Goal: Task Accomplishment & Management: Manage account settings

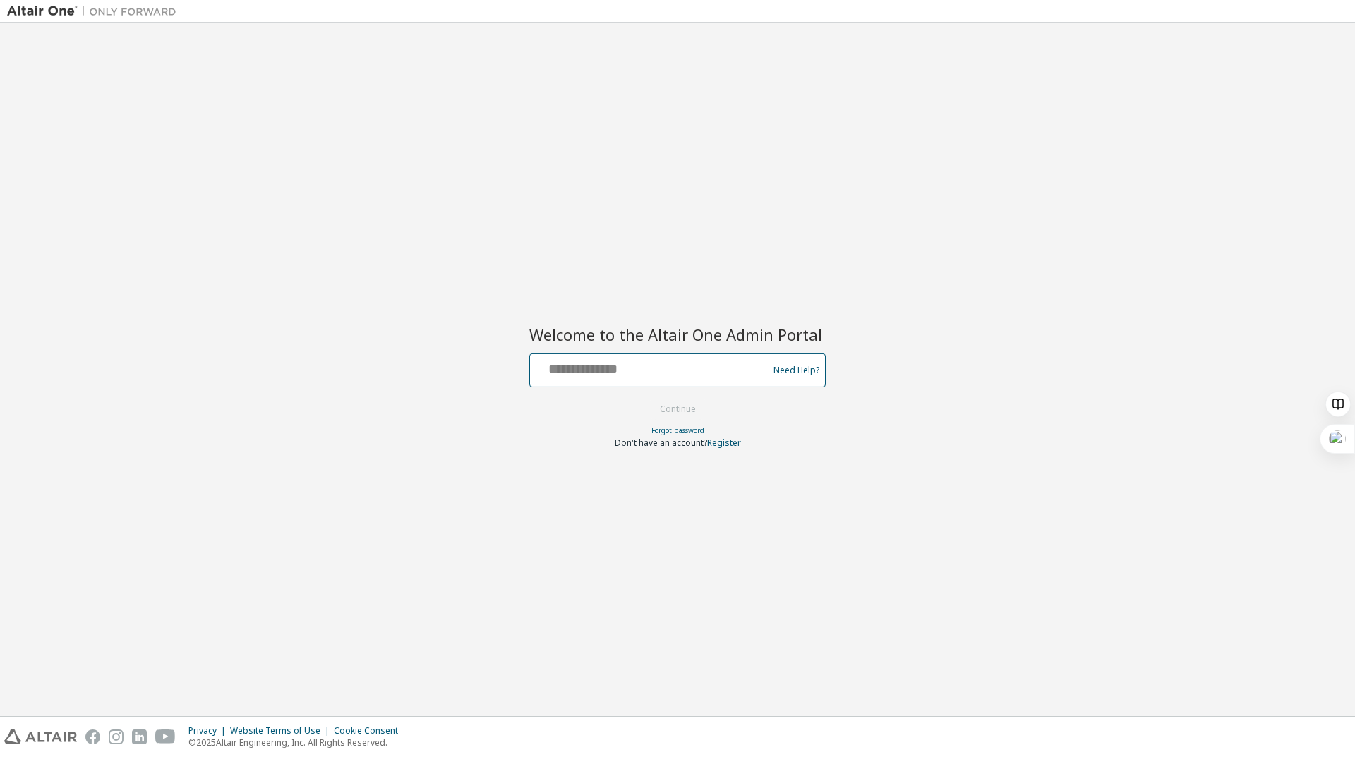
click at [637, 376] on input "text" at bounding box center [651, 367] width 231 height 20
type input "**********"
click at [672, 412] on button "Continue" at bounding box center [678, 409] width 66 height 21
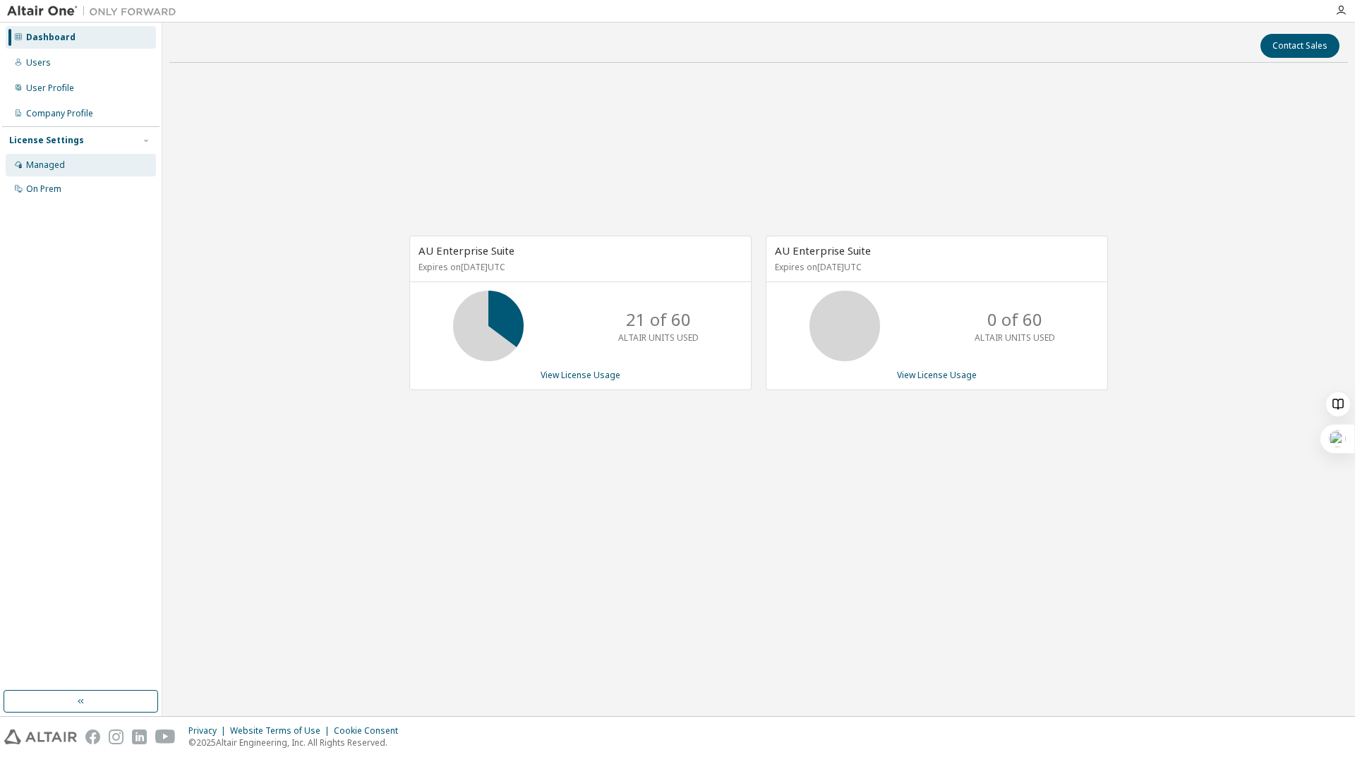
click at [76, 162] on div "Managed" at bounding box center [81, 165] width 150 height 23
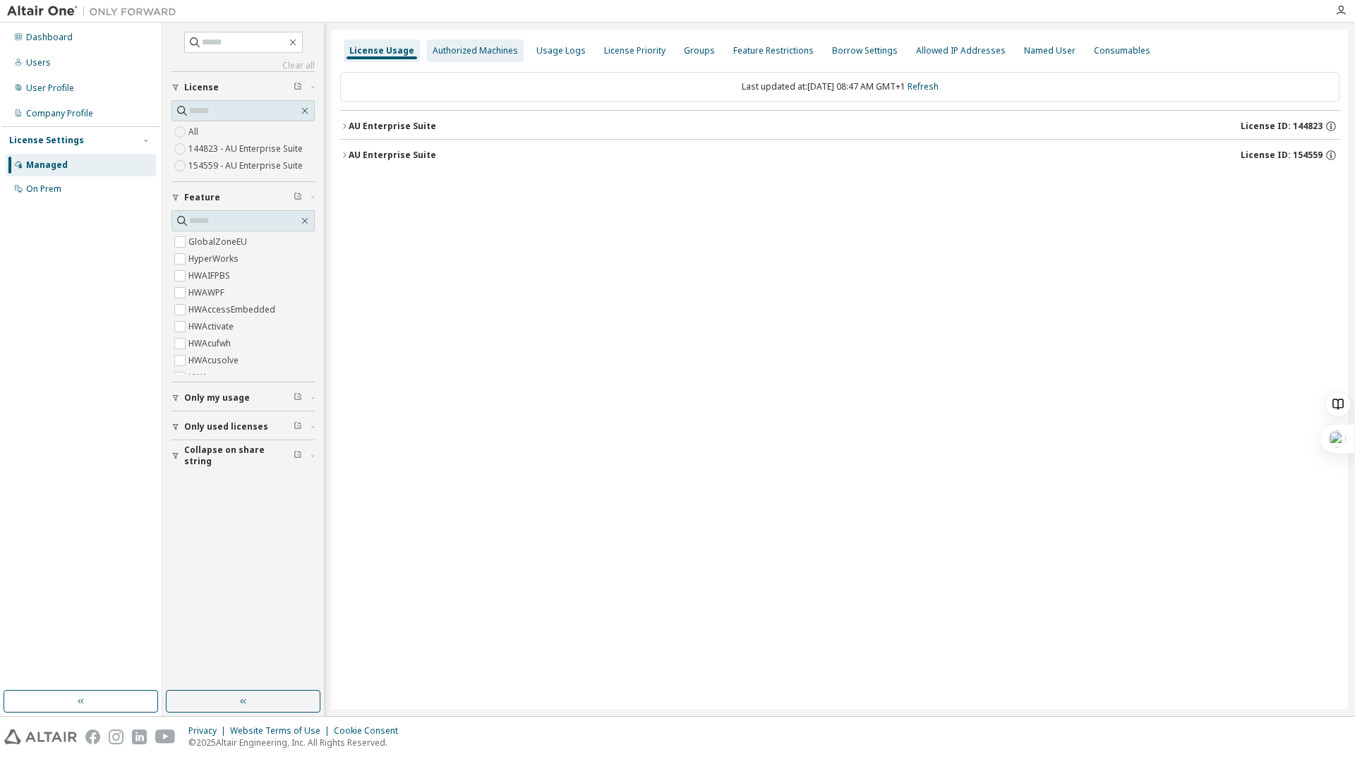
click at [462, 52] on div "Authorized Machines" at bounding box center [475, 50] width 85 height 11
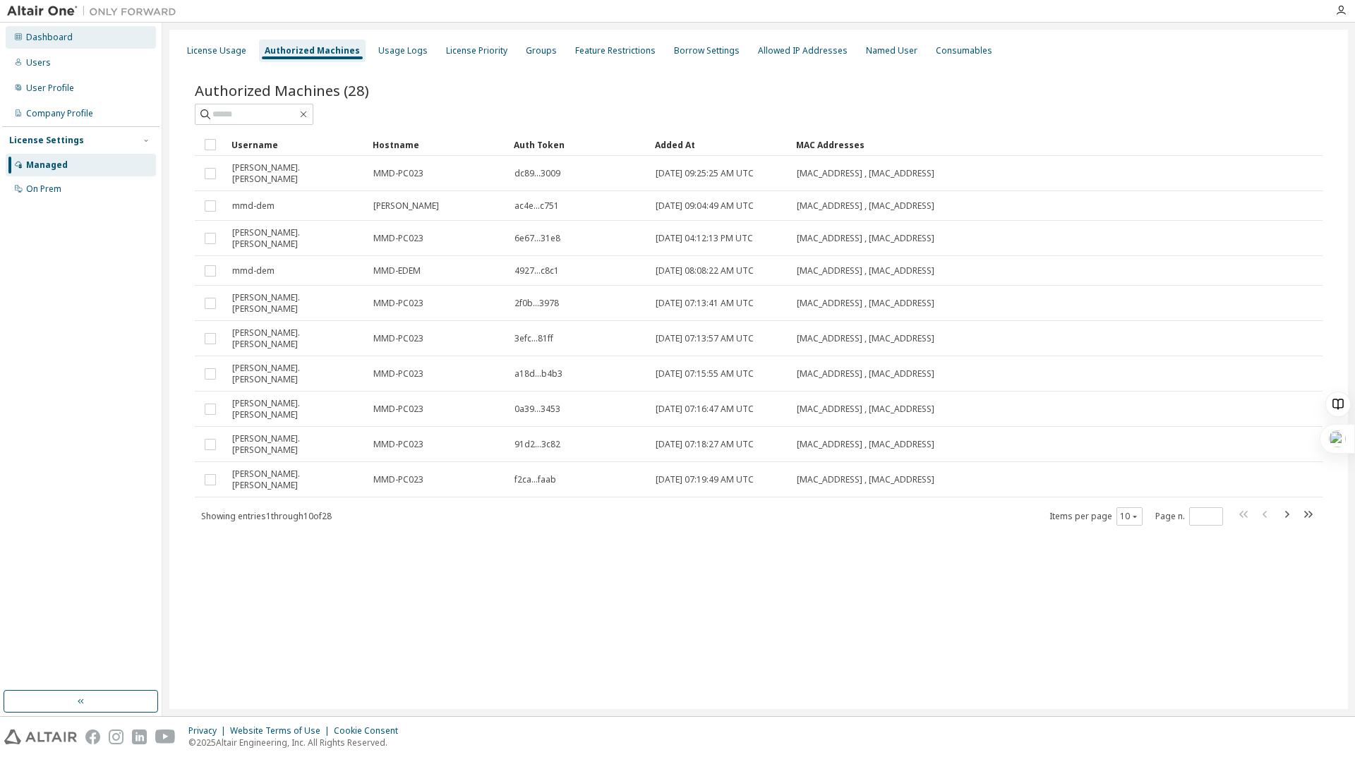
click at [79, 43] on div "Dashboard" at bounding box center [81, 37] width 150 height 23
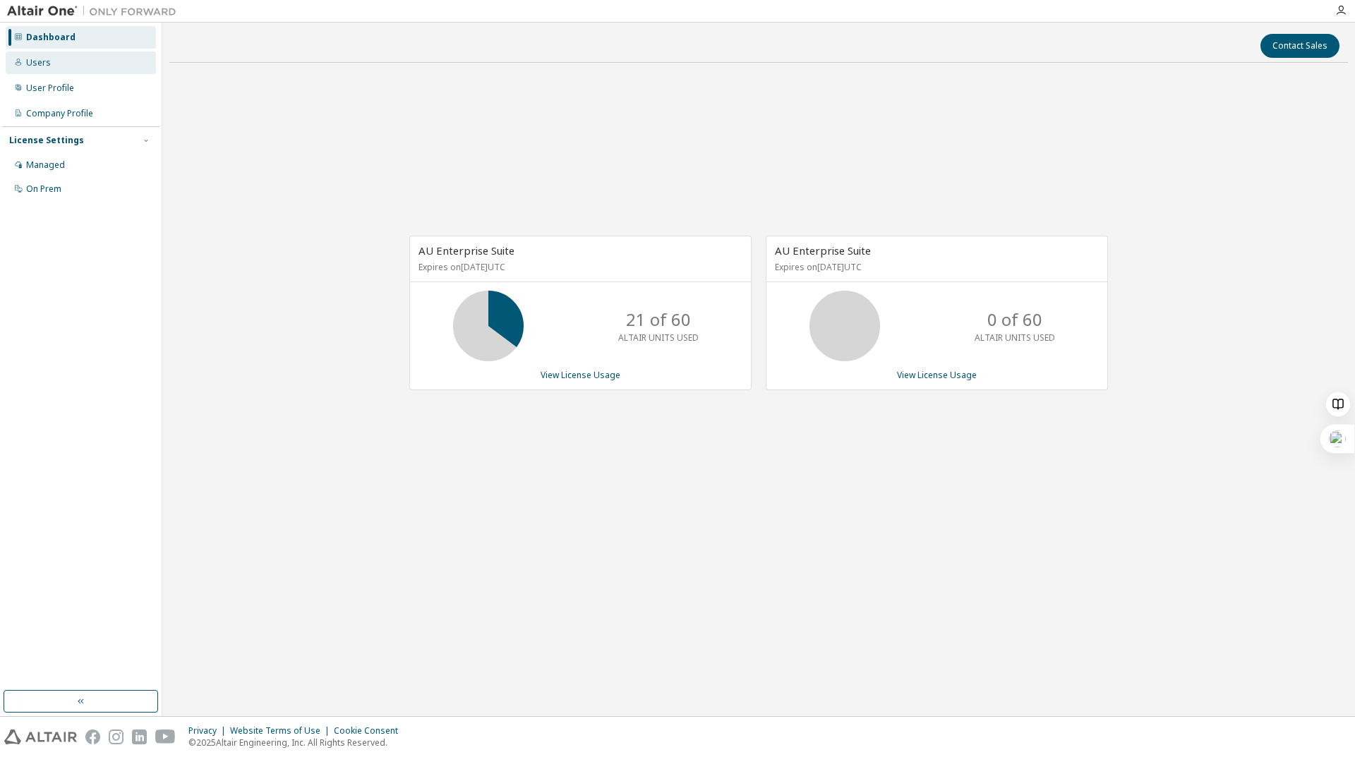
click at [27, 61] on div "Users" at bounding box center [38, 62] width 25 height 11
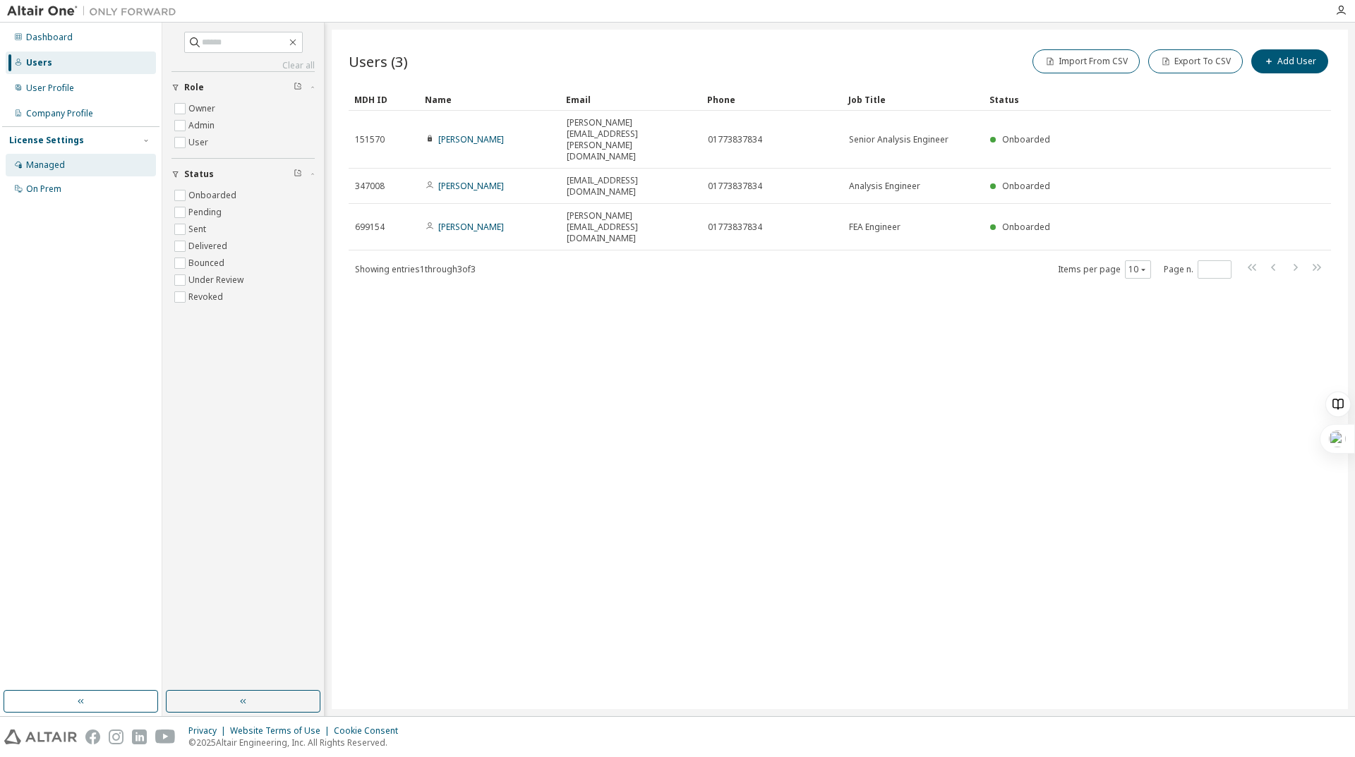
click at [52, 161] on div "Managed" at bounding box center [45, 165] width 39 height 11
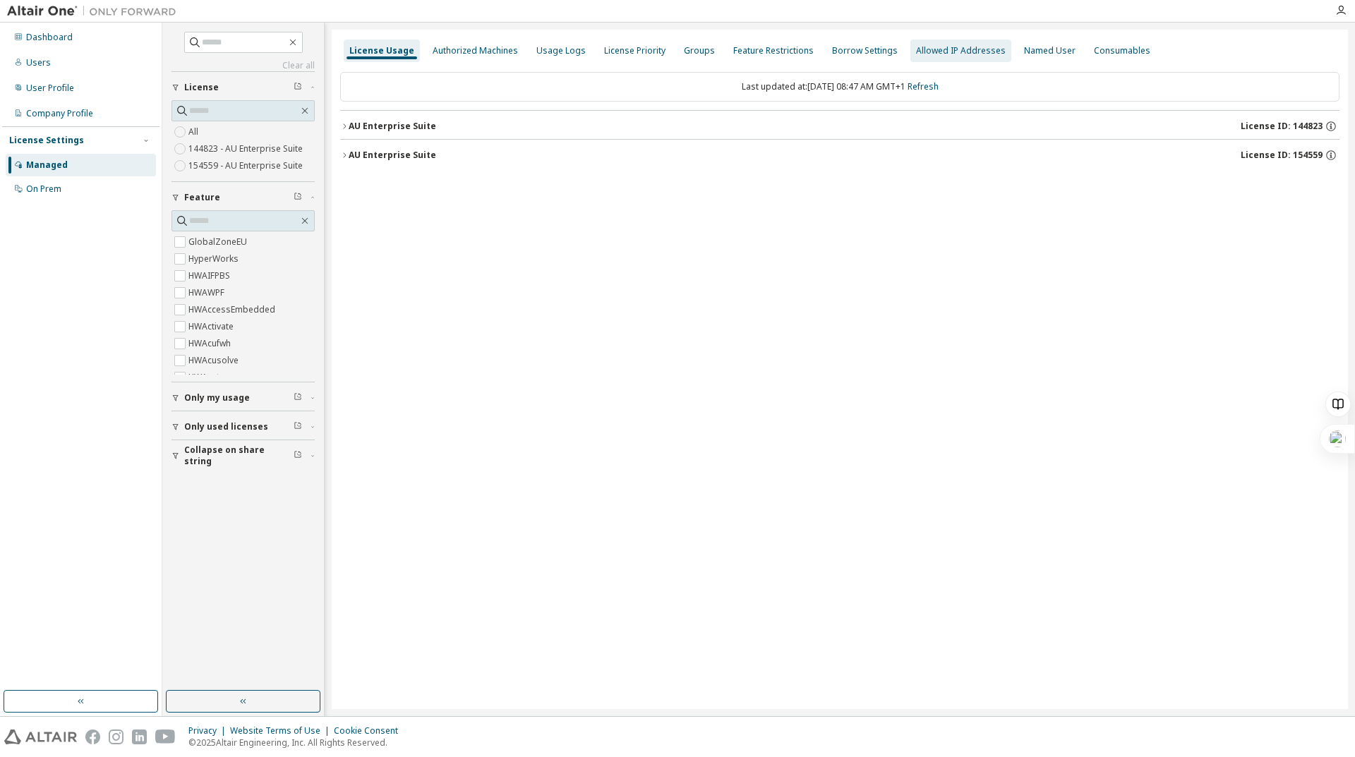
click at [916, 52] on div "Allowed IP Addresses" at bounding box center [961, 50] width 90 height 11
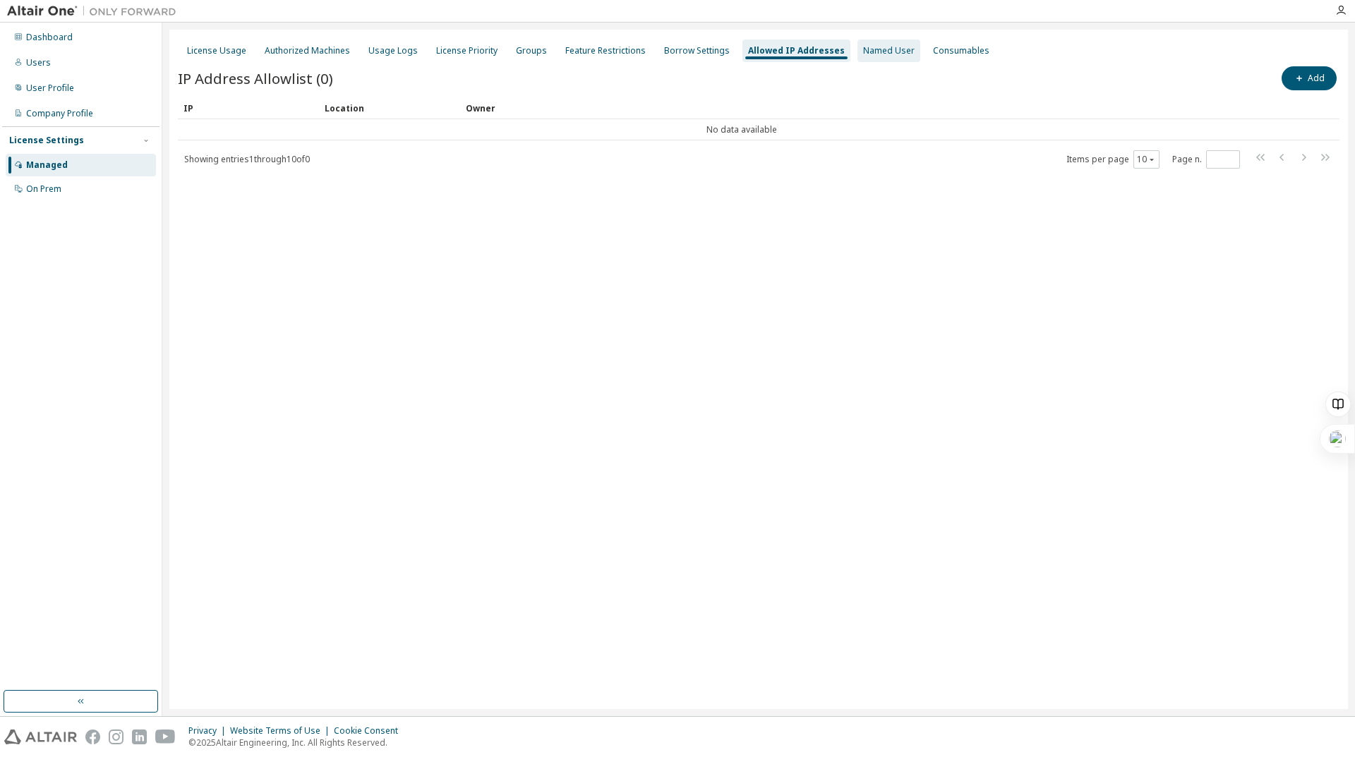
click at [863, 50] on div "Named User" at bounding box center [889, 50] width 52 height 11
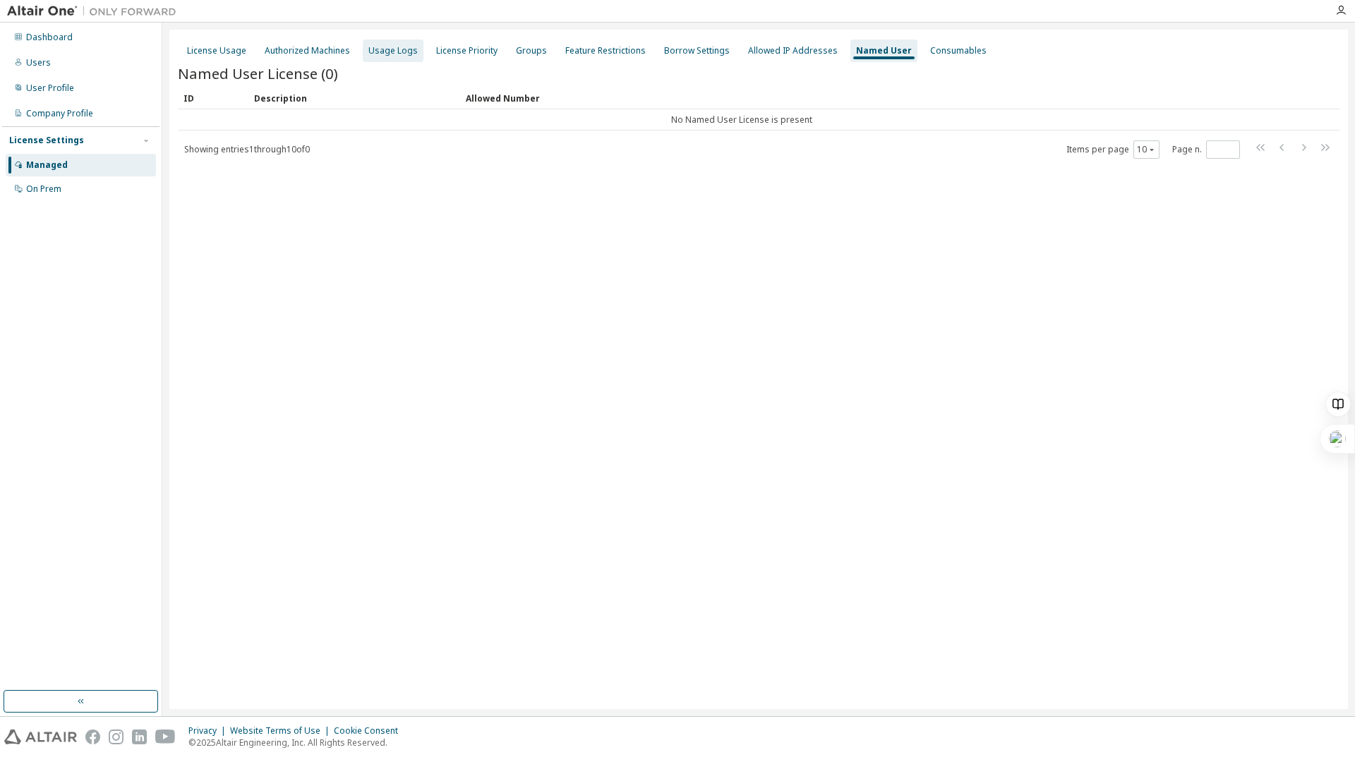
click at [384, 45] on div "Usage Logs" at bounding box center [393, 50] width 49 height 11
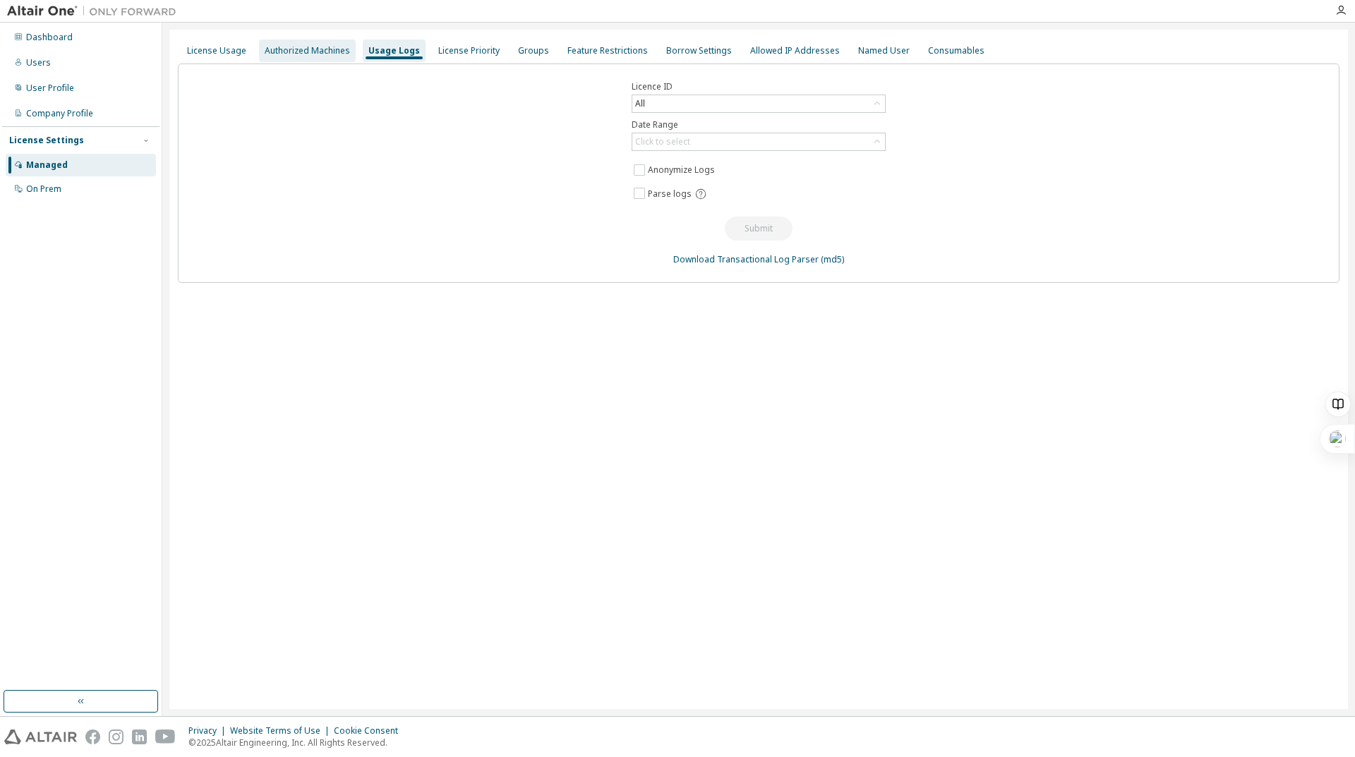
click at [316, 46] on div "Authorized Machines" at bounding box center [307, 50] width 85 height 11
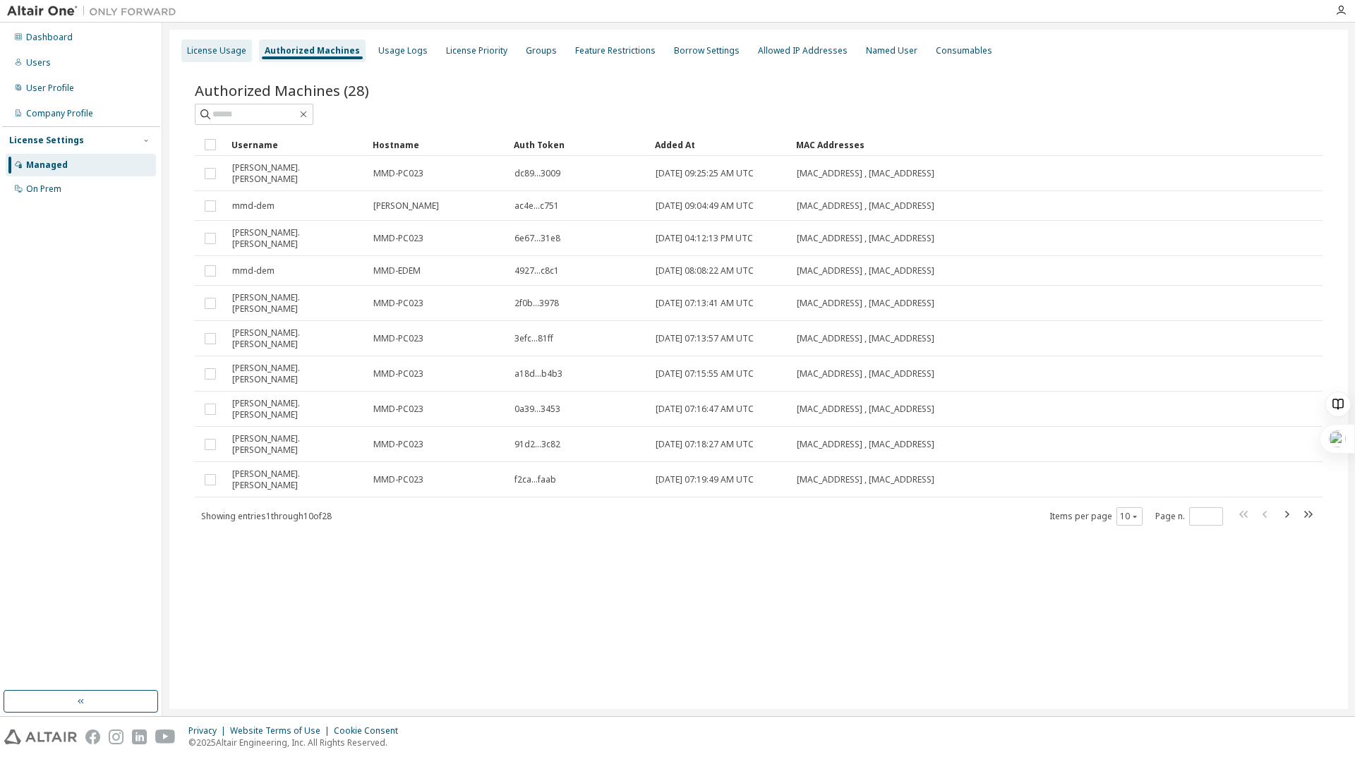
click at [212, 47] on div "License Usage" at bounding box center [216, 50] width 59 height 11
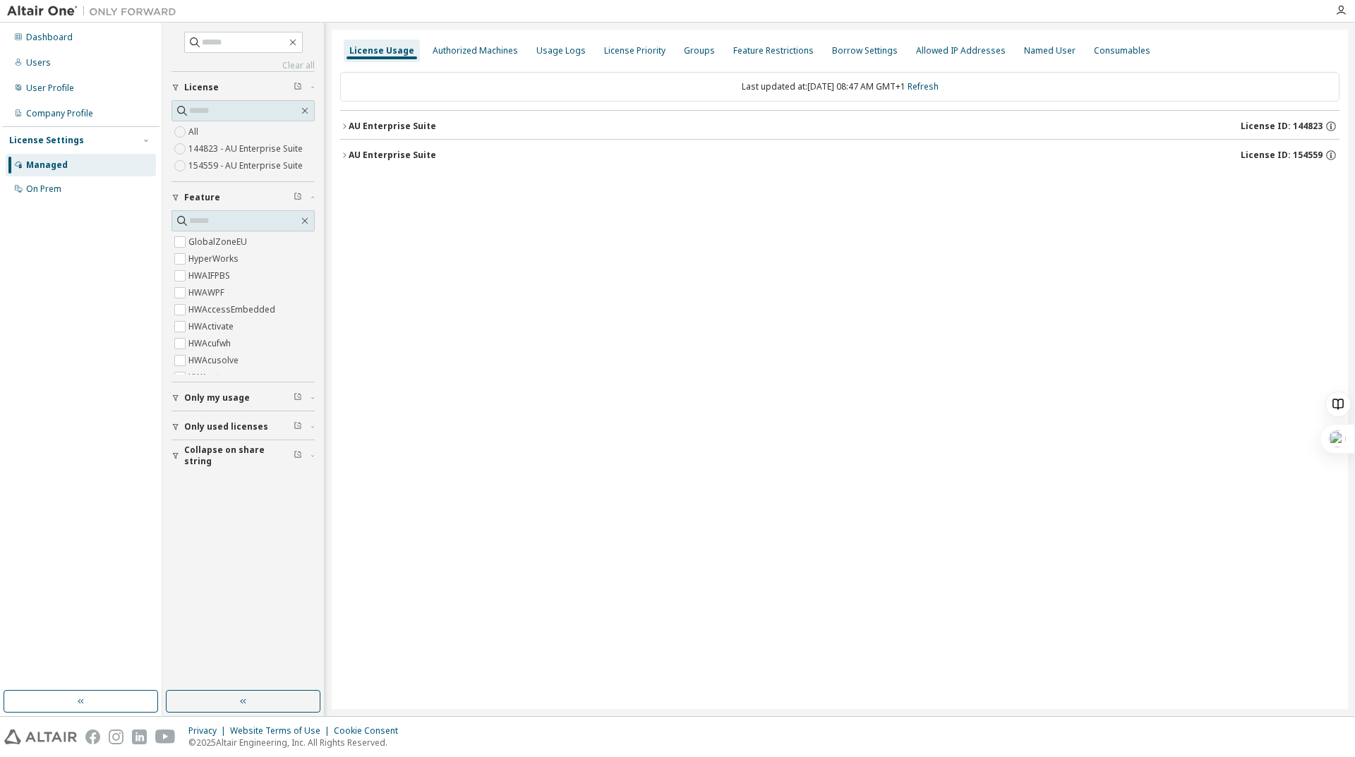
click at [375, 42] on div "License Usage" at bounding box center [382, 51] width 76 height 23
click at [374, 48] on div "License Usage" at bounding box center [381, 50] width 65 height 11
click at [452, 46] on div "Authorized Machines" at bounding box center [475, 50] width 85 height 11
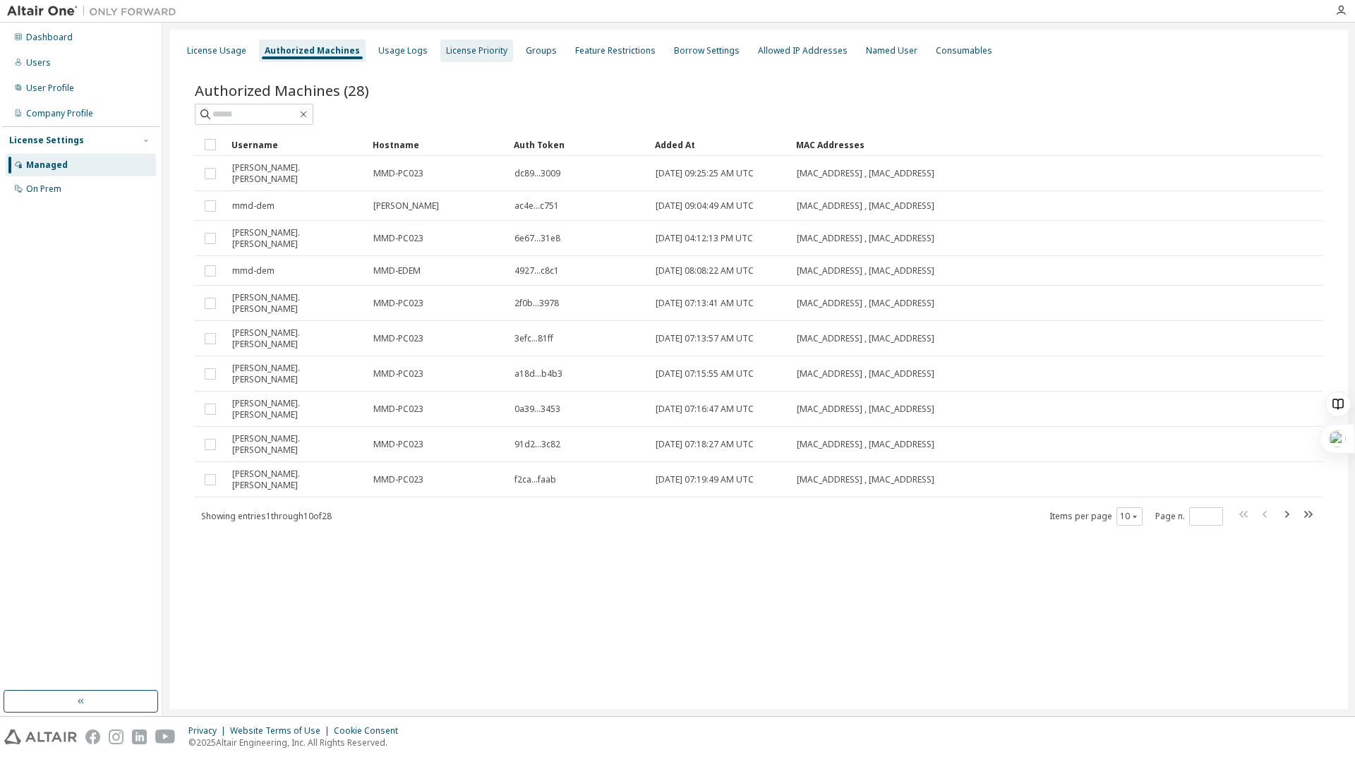
click at [452, 52] on div "License Priority" at bounding box center [476, 50] width 61 height 11
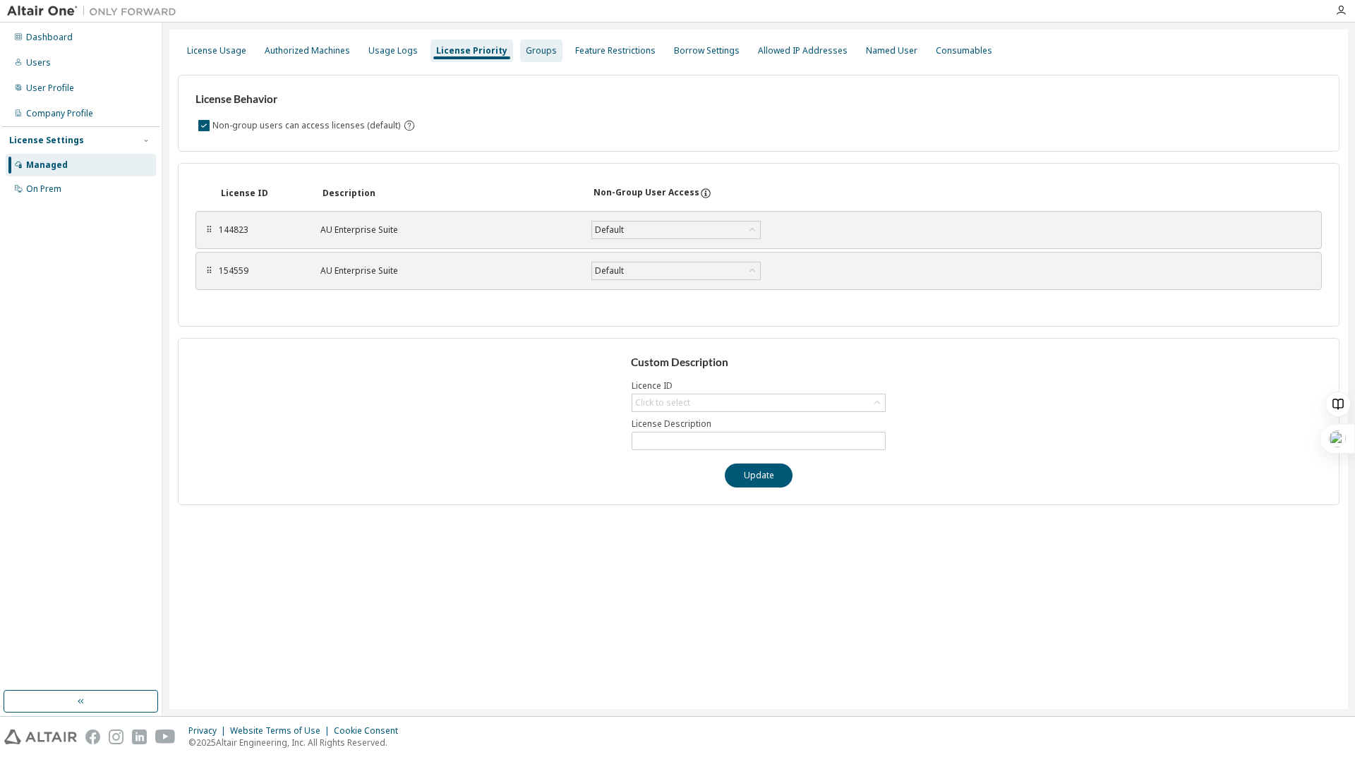
click at [529, 42] on div "Groups" at bounding box center [541, 51] width 42 height 23
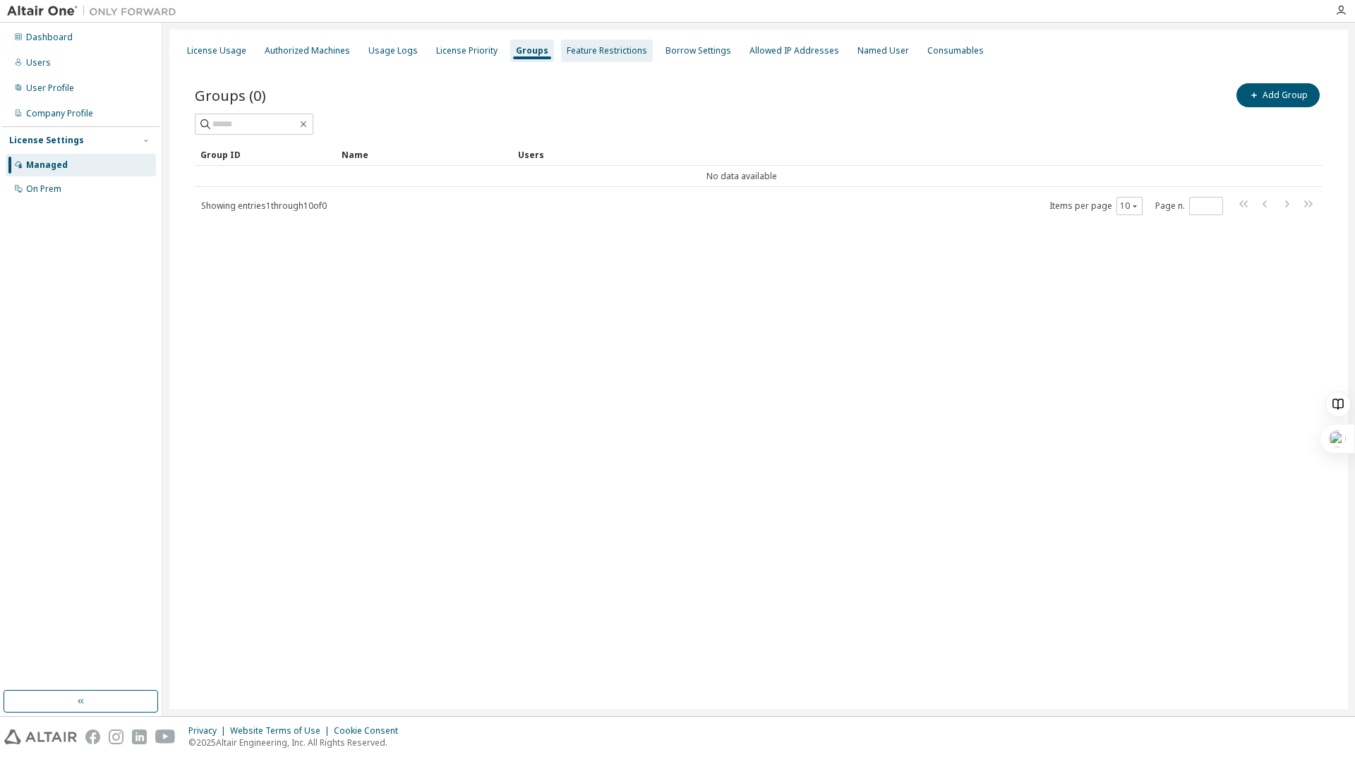
click at [597, 47] on div "Feature Restrictions" at bounding box center [607, 50] width 80 height 11
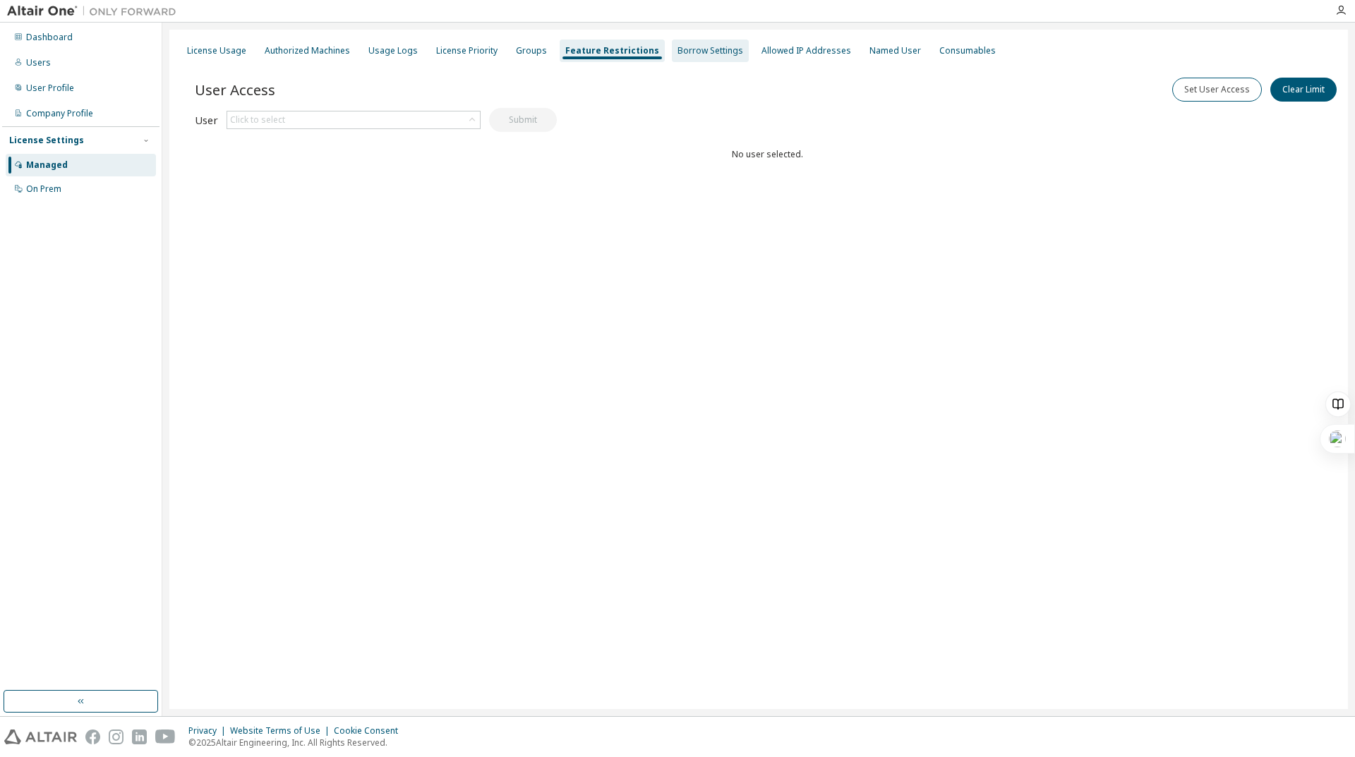
click at [685, 49] on div "Borrow Settings" at bounding box center [711, 50] width 66 height 11
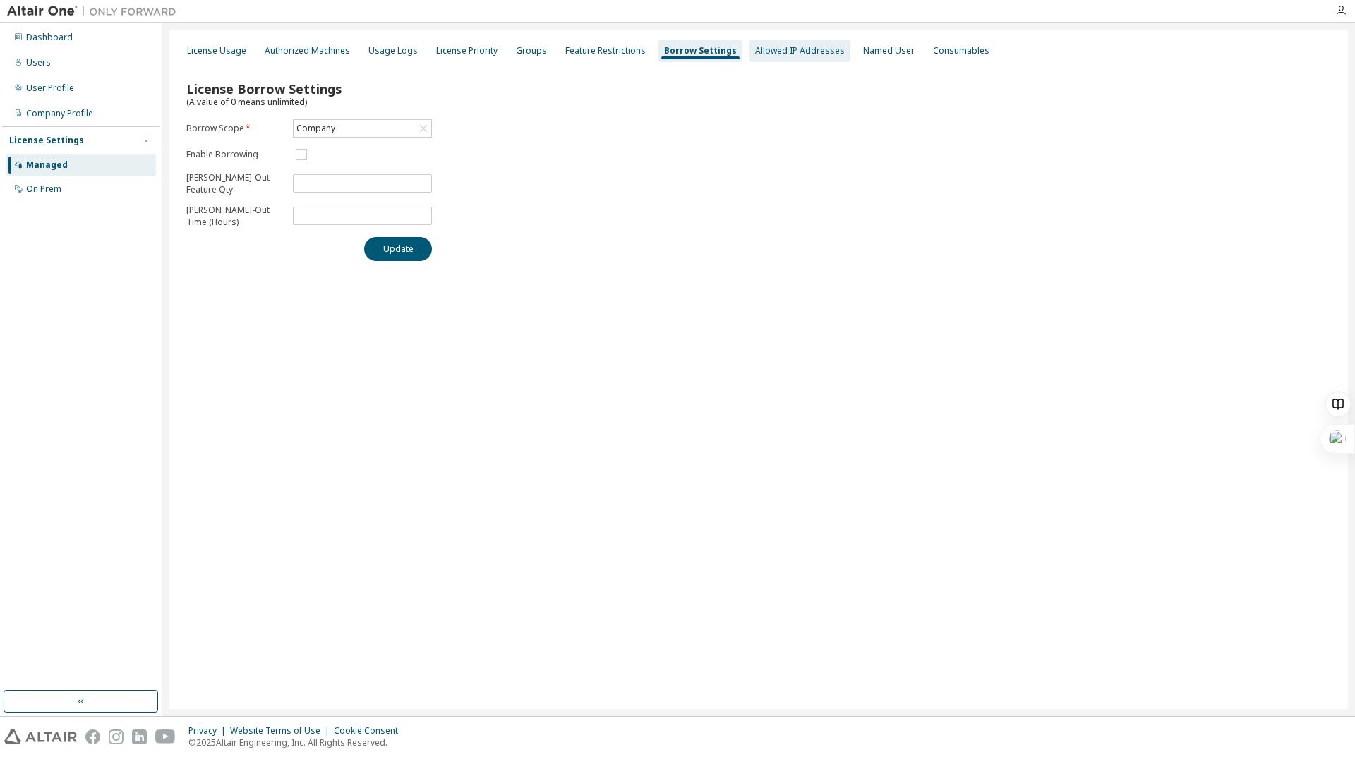
click at [772, 47] on div "Allowed IP Addresses" at bounding box center [800, 50] width 90 height 11
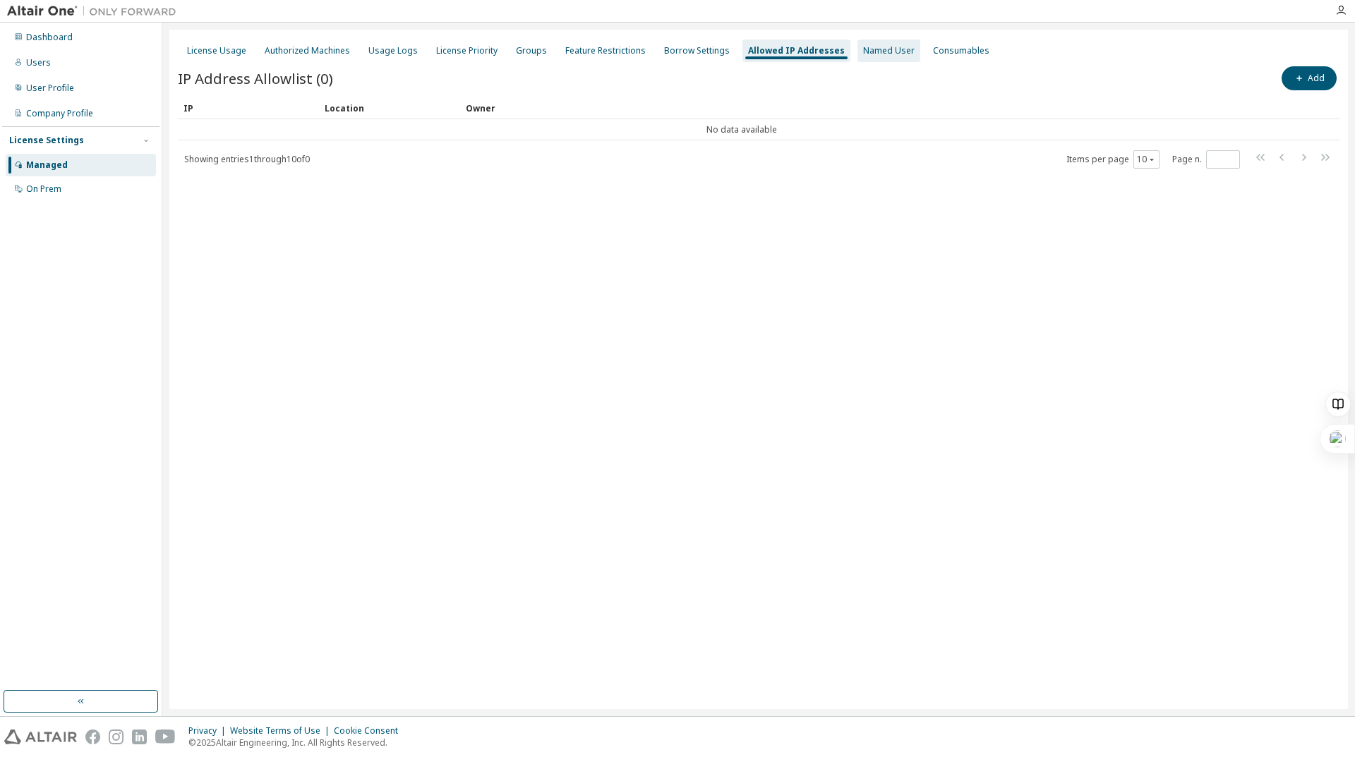
click at [872, 47] on div "Named User" at bounding box center [889, 50] width 52 height 11
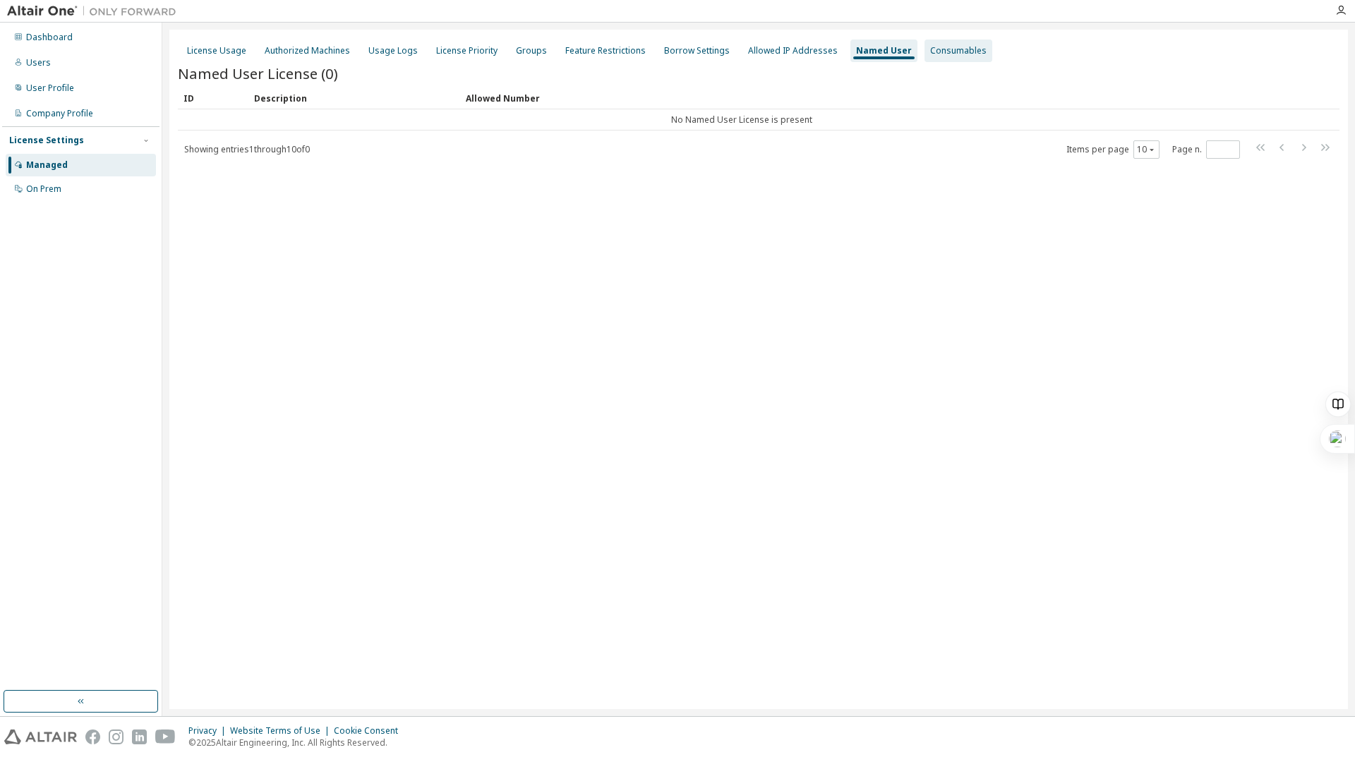
click at [930, 46] on div "Consumables" at bounding box center [958, 50] width 56 height 11
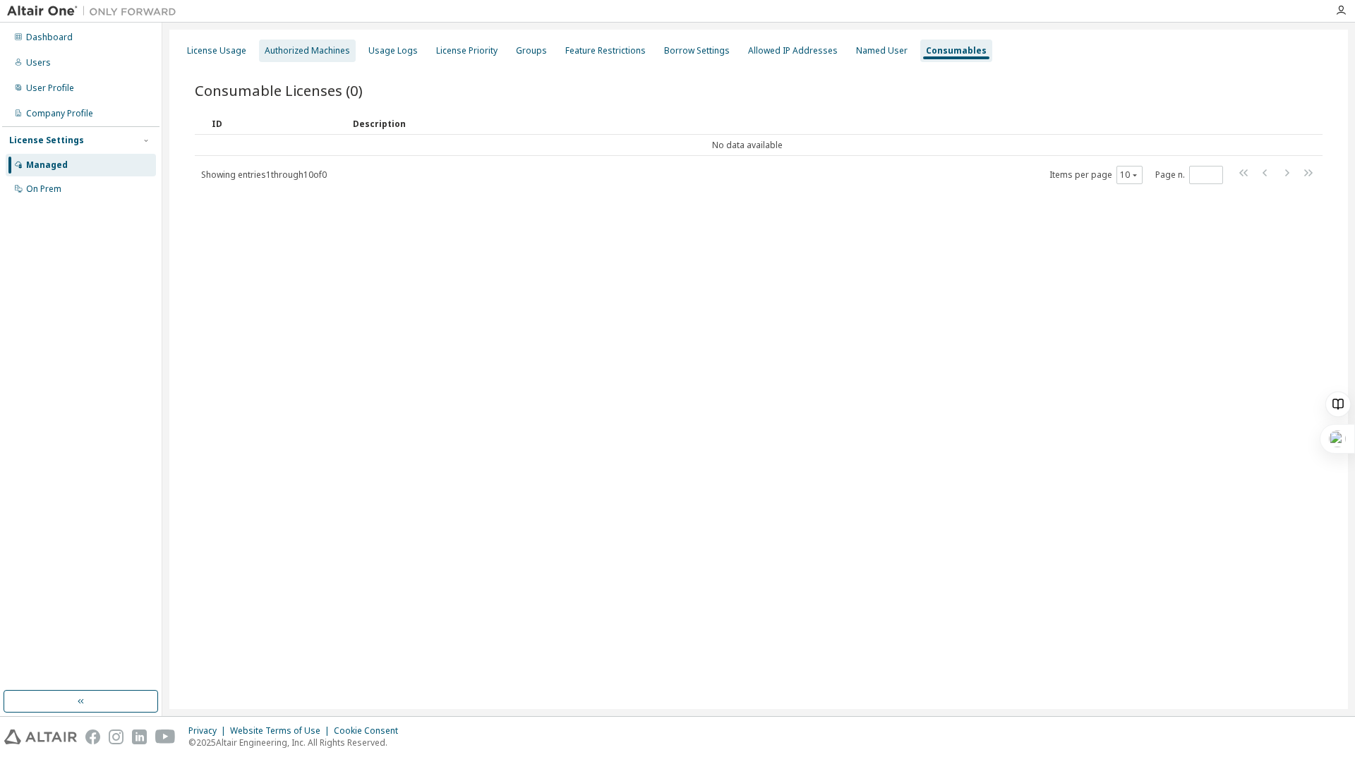
click at [337, 42] on div "Authorized Machines" at bounding box center [307, 51] width 97 height 23
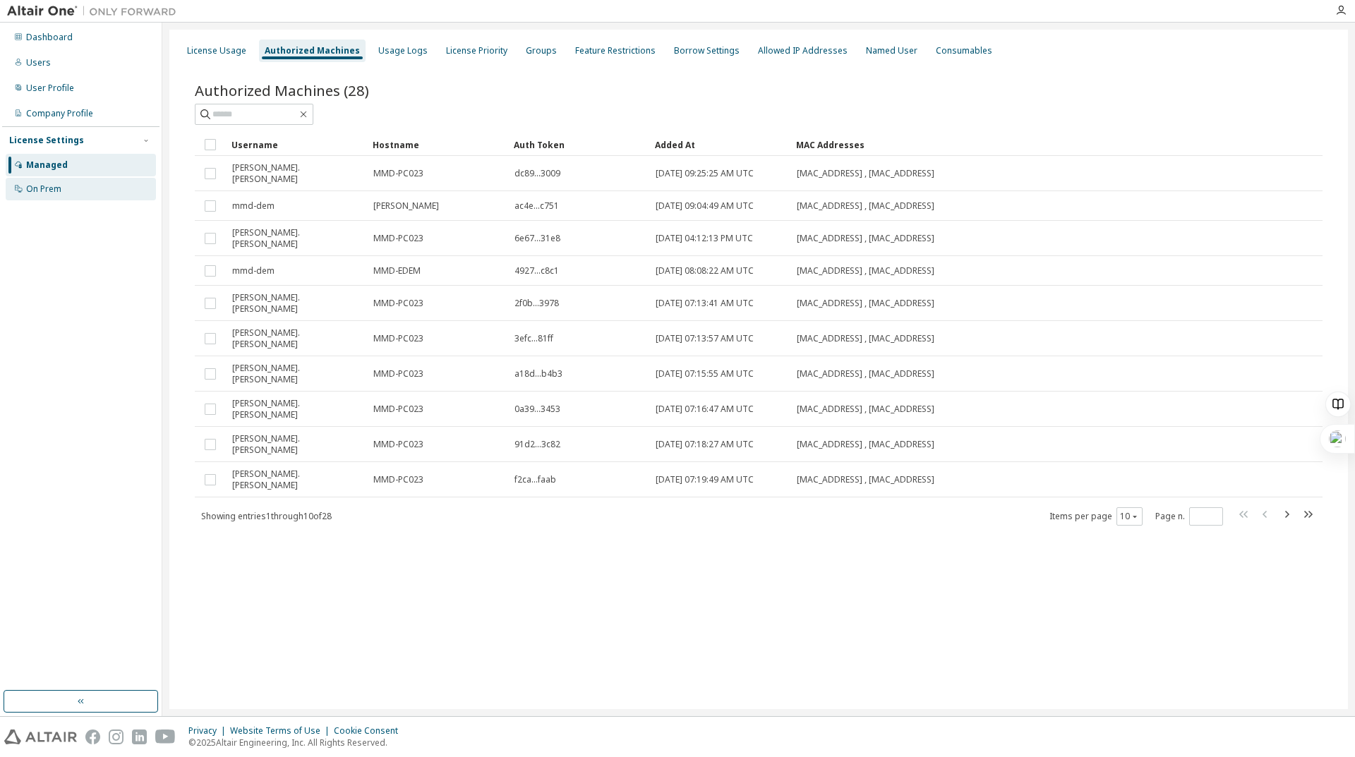
click at [45, 180] on div "On Prem" at bounding box center [81, 189] width 150 height 23
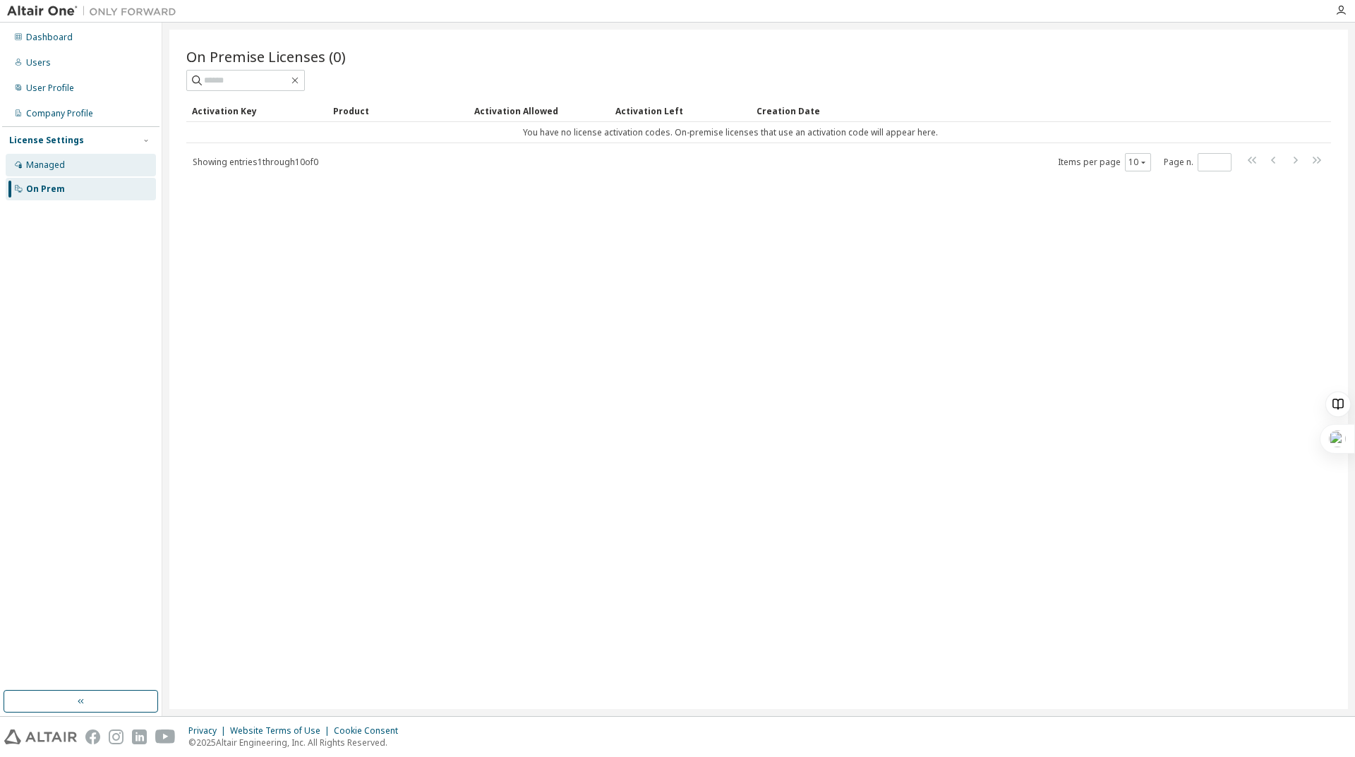
click at [43, 165] on div "Managed" at bounding box center [45, 165] width 39 height 11
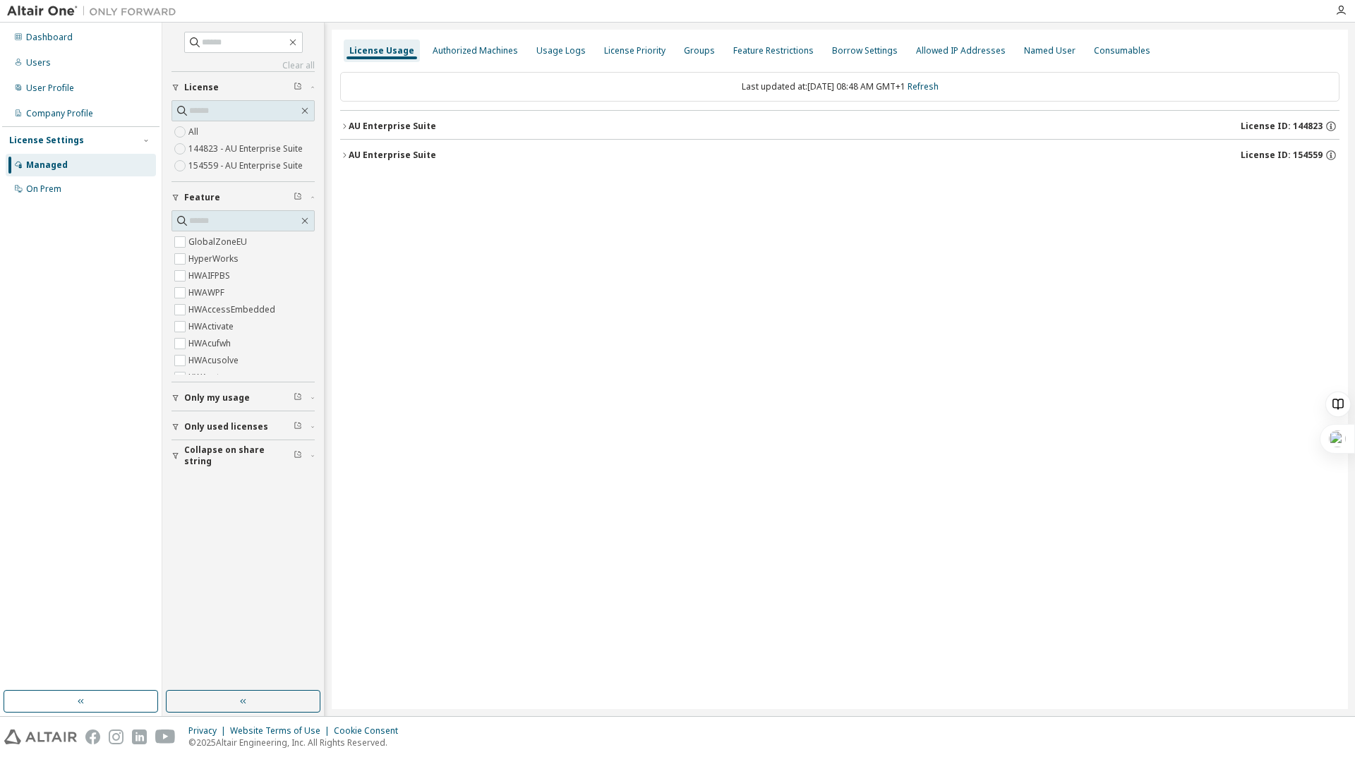
click at [179, 400] on icon "button" at bounding box center [176, 398] width 8 height 8
click at [176, 424] on icon "button" at bounding box center [176, 427] width 8 height 8
click at [29, 80] on div "User Profile" at bounding box center [81, 88] width 150 height 23
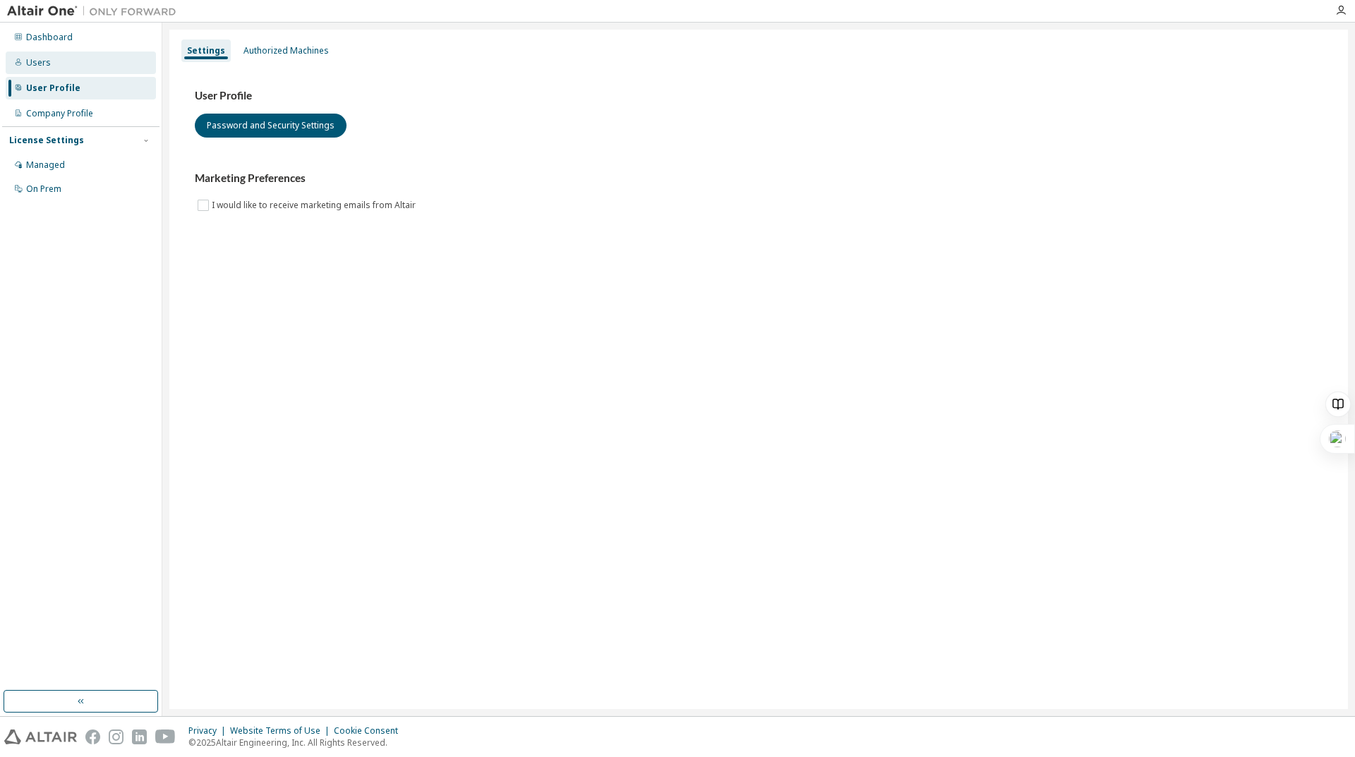
click at [39, 66] on div "Users" at bounding box center [38, 62] width 25 height 11
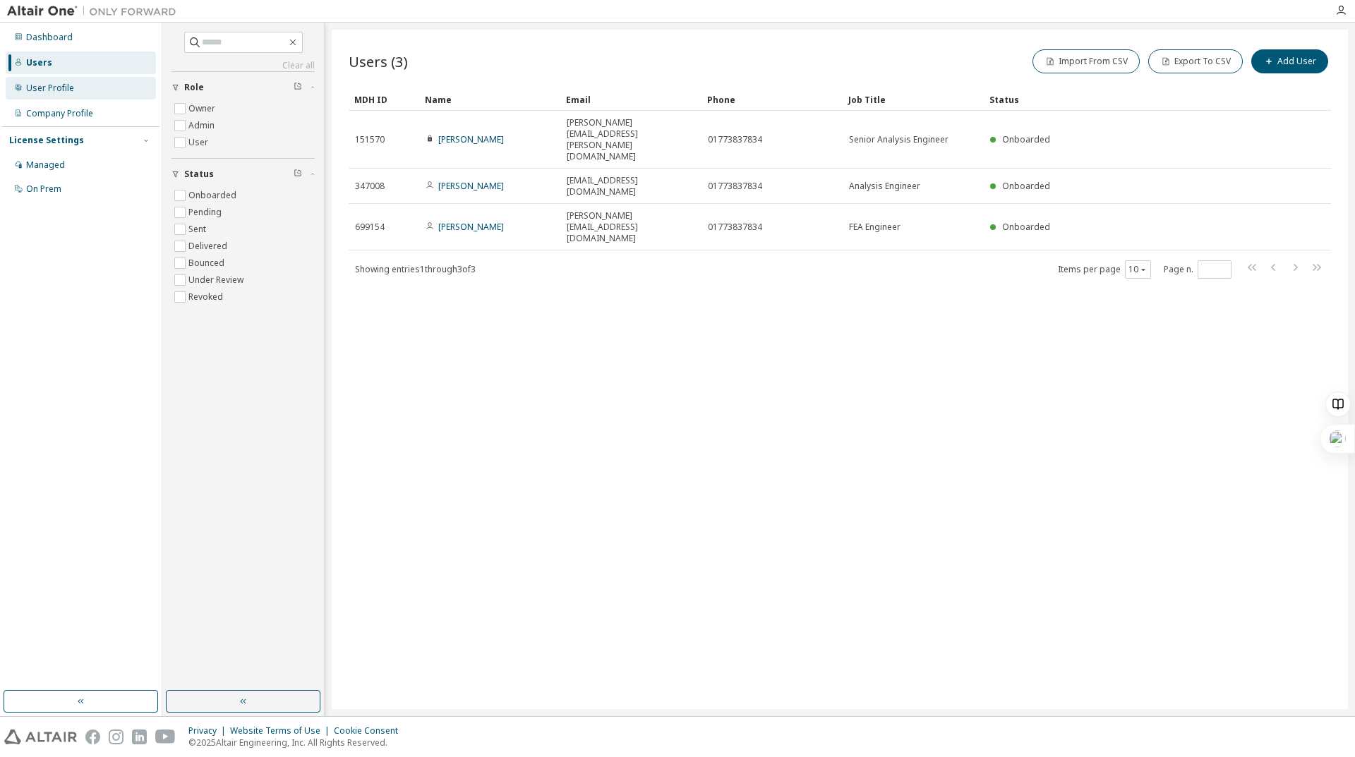
click at [44, 83] on div "User Profile" at bounding box center [50, 88] width 48 height 11
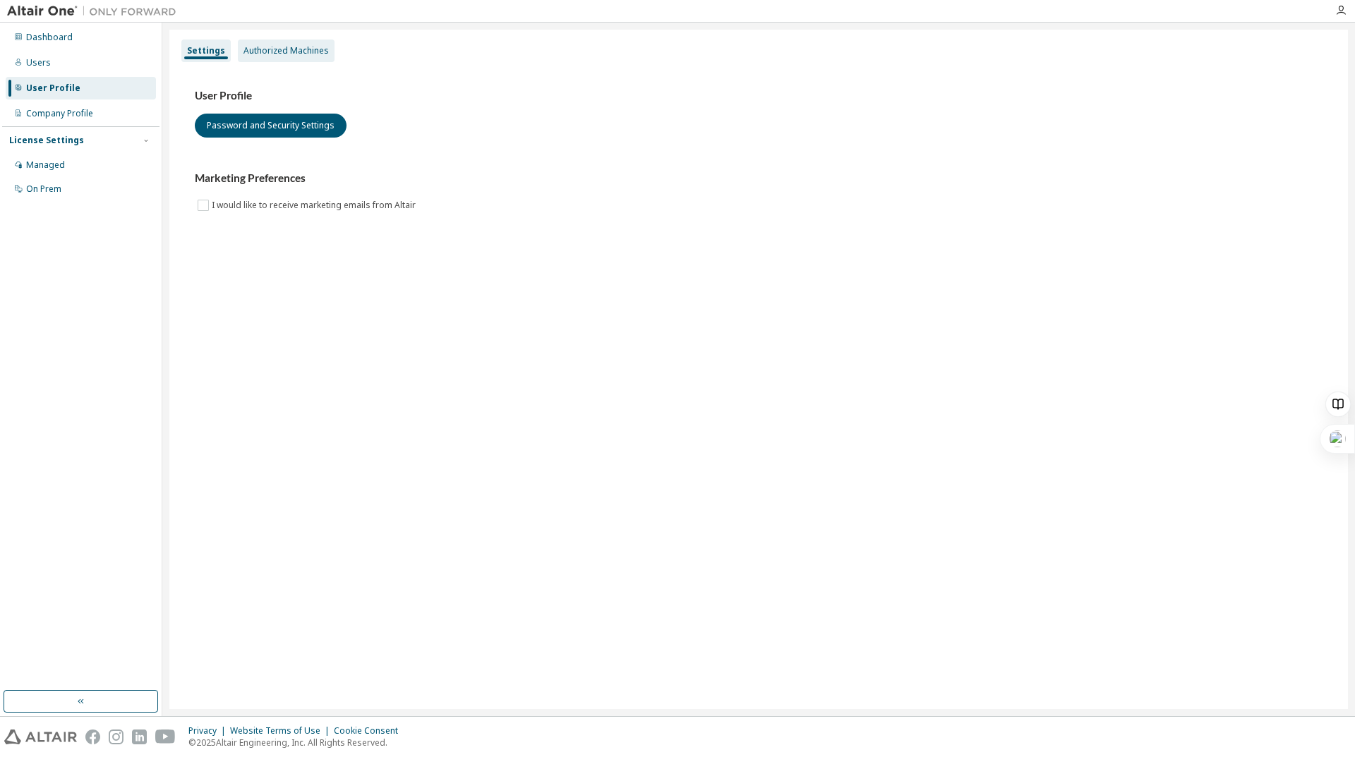
click at [293, 54] on div "Authorized Machines" at bounding box center [286, 50] width 85 height 11
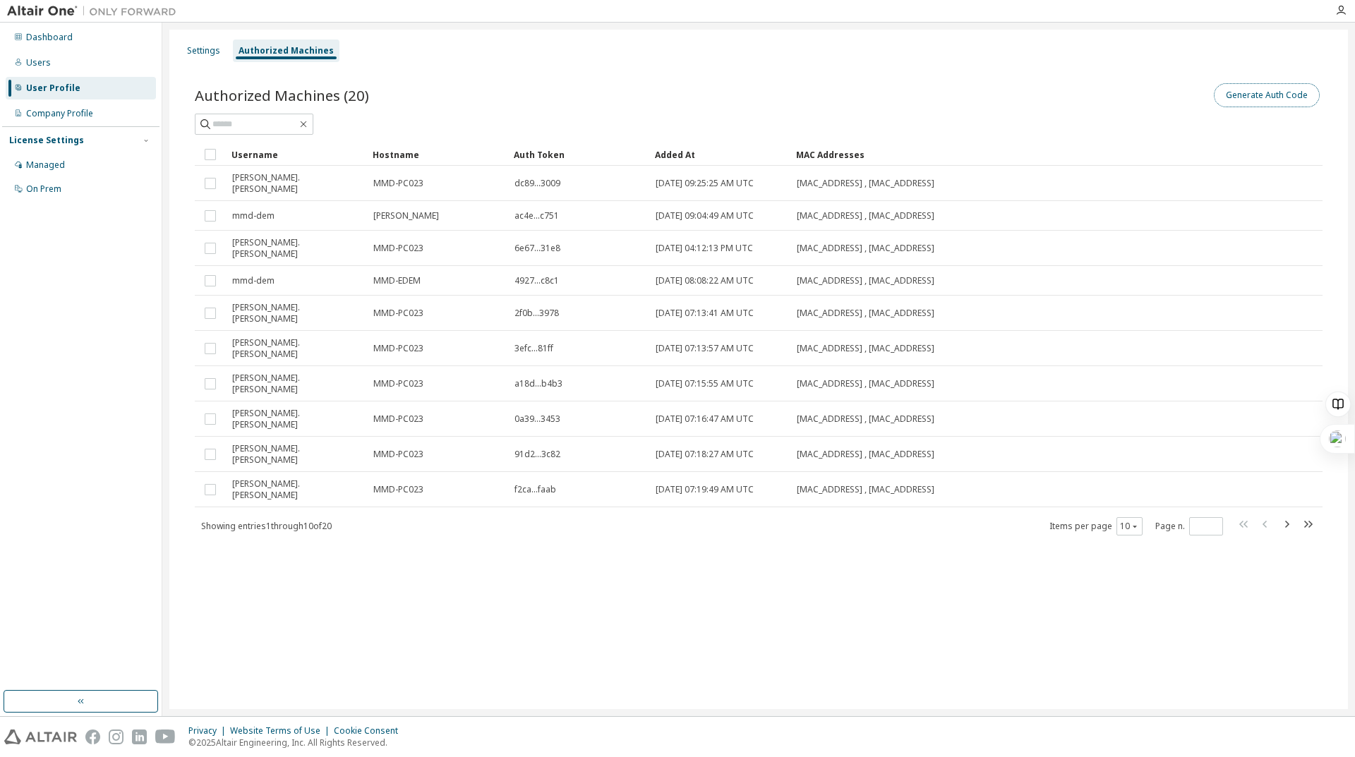
click at [1283, 97] on button "Generate Auth Code" at bounding box center [1267, 95] width 106 height 24
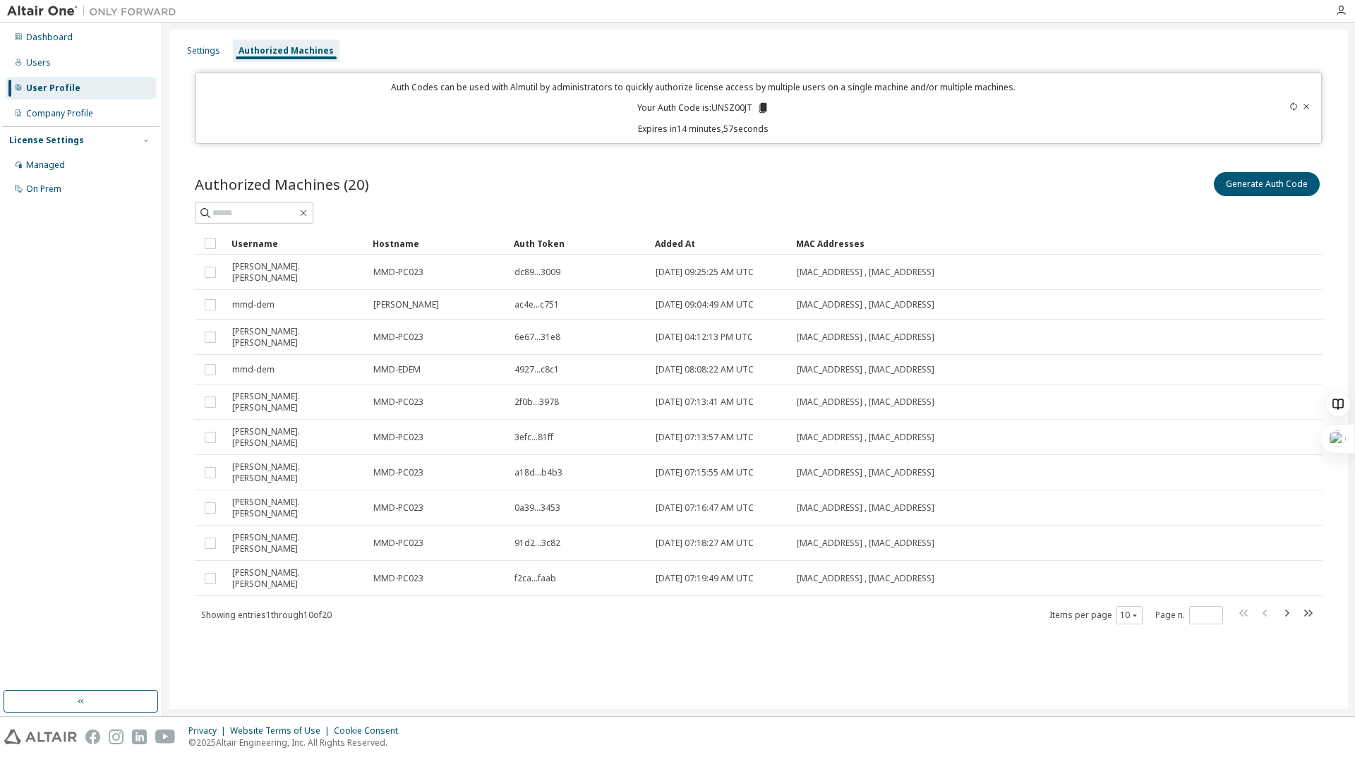
click at [762, 107] on icon at bounding box center [764, 108] width 8 height 10
